Goal: Communication & Community: Ask a question

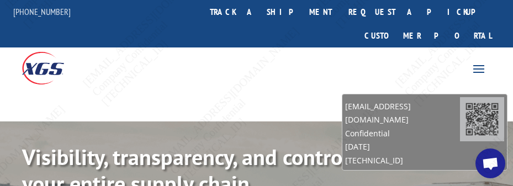
drag, startPoint x: 448, startPoint y: 138, endPoint x: 438, endPoint y: 89, distance: 49.6
click at [438, 100] on span "[EMAIL_ADDRESS][DOMAIN_NAME]" at bounding box center [402, 113] width 115 height 27
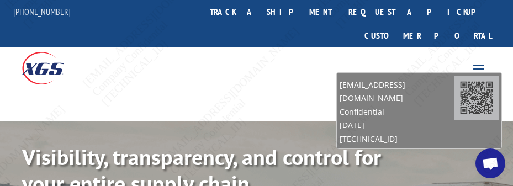
click at [494, 160] on span "Open chat" at bounding box center [491, 164] width 18 height 14
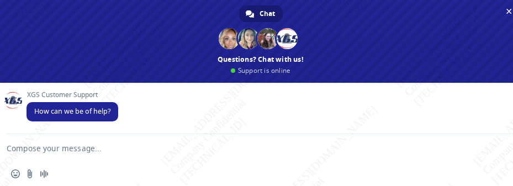
click at [90, 152] on textarea "Compose your message..." at bounding box center [248, 148] width 482 height 28
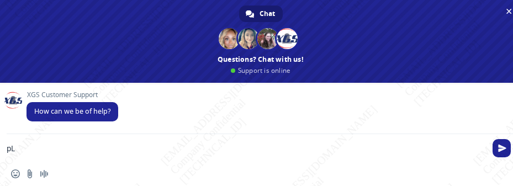
type textarea "p"
click at [156, 151] on textarea "Please check status of pickup" at bounding box center [248, 148] width 482 height 28
paste textarea "BG1008890825"
type textarea "Please check status of pickup BG1008890825"
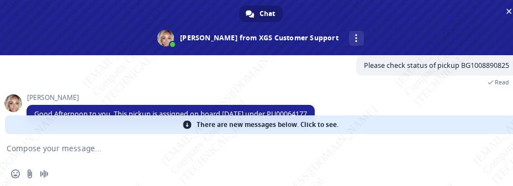
scroll to position [87, 0]
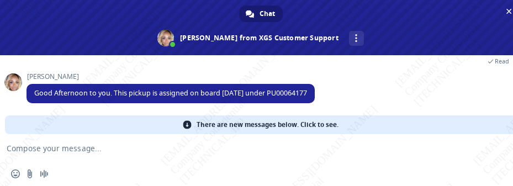
click at [105, 149] on textarea "Compose your message..." at bounding box center [248, 148] width 482 height 28
type textarea "Do you know the ETA?"
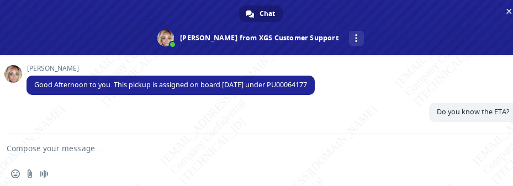
scroll to position [95, 0]
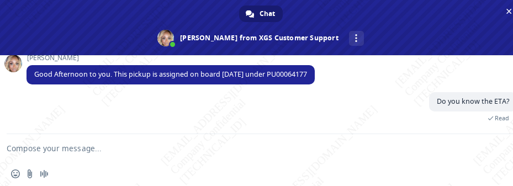
click at [250, 127] on div "Do you know the ETA? A few seconds ago Read" at bounding box center [272, 113] width 491 height 42
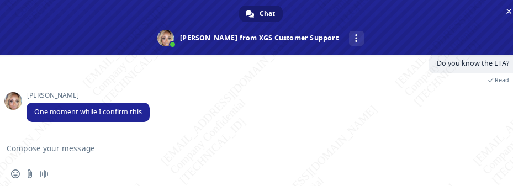
click at [98, 146] on textarea "Compose your message..." at bounding box center [248, 148] width 482 height 28
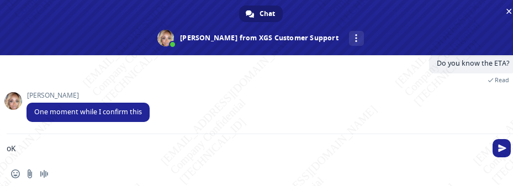
type textarea "o"
type textarea "Okay!"
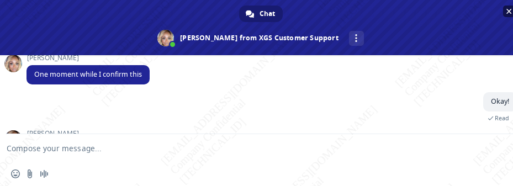
scroll to position [198, 0]
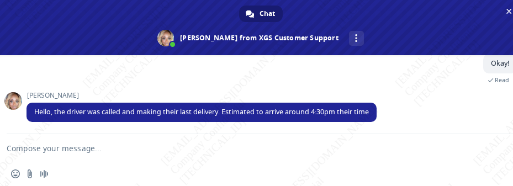
click at [140, 144] on textarea "Compose your message..." at bounding box center [248, 148] width 482 height 28
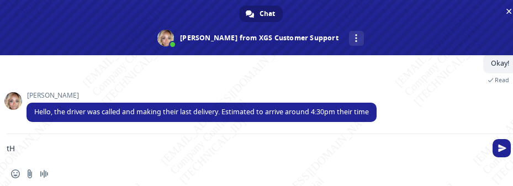
type textarea "t"
type textarea "Thank you!"
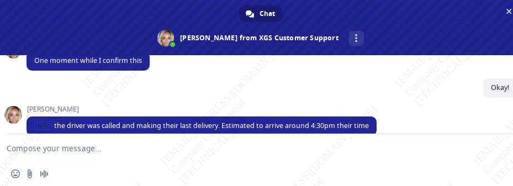
scroll to position [191, 0]
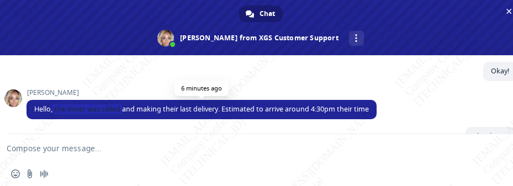
drag, startPoint x: 53, startPoint y: 127, endPoint x: 77, endPoint y: 118, distance: 25.9
click at [127, 119] on span "Hello, the driver was called and making their last delivery. Estimated to arriv…" at bounding box center [202, 109] width 350 height 19
drag, startPoint x: 74, startPoint y: 119, endPoint x: 67, endPoint y: 117, distance: 7.5
click at [75, 119] on div "[PERSON_NAME] Hello, the driver was called and making their last delivery. Esti…" at bounding box center [272, 108] width 491 height 38
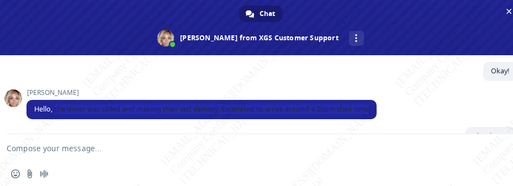
drag, startPoint x: 56, startPoint y: 113, endPoint x: 321, endPoint y: 190, distance: 276.1
click at [369, 106] on span "Hello, the driver was called and making their last delivery. Estimated to arriv…" at bounding box center [201, 108] width 335 height 9
copy span "the driver was called and making their last delivery. Estimated to arrive aroun…"
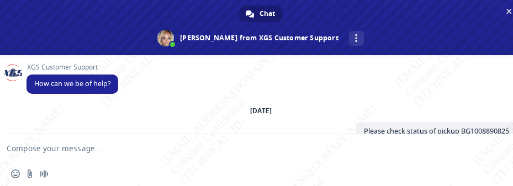
scroll to position [66, 0]
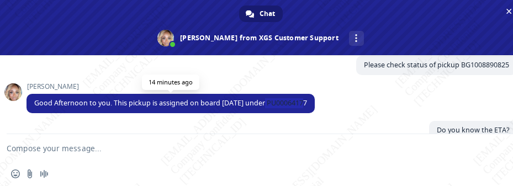
drag, startPoint x: 264, startPoint y: 106, endPoint x: 305, endPoint y: 100, distance: 41.3
click at [305, 100] on span "Good Afternoon to you. This pickup is assigned on board [DATE] under PU00064177" at bounding box center [171, 103] width 288 height 19
copy span "PU00064177"
